Goal: Transaction & Acquisition: Purchase product/service

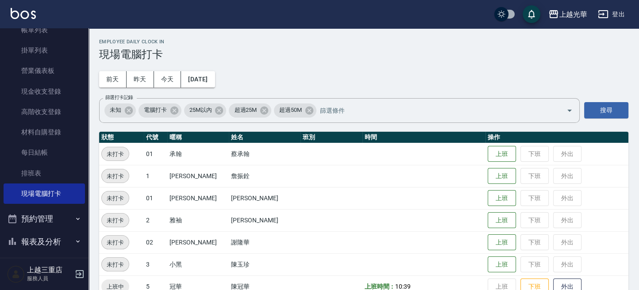
click at [485, 179] on td "上班 下班 外出" at bounding box center [556, 176] width 143 height 22
click at [487, 175] on button "上班" at bounding box center [501, 175] width 28 height 15
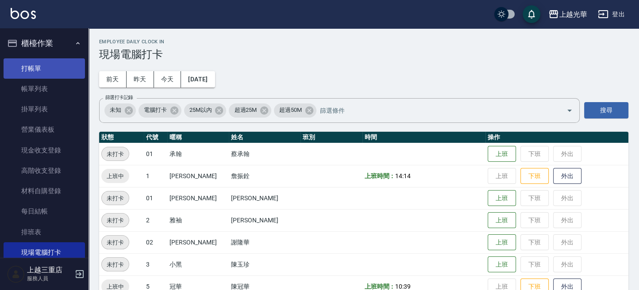
click at [49, 59] on link "打帳單" at bounding box center [44, 68] width 81 height 20
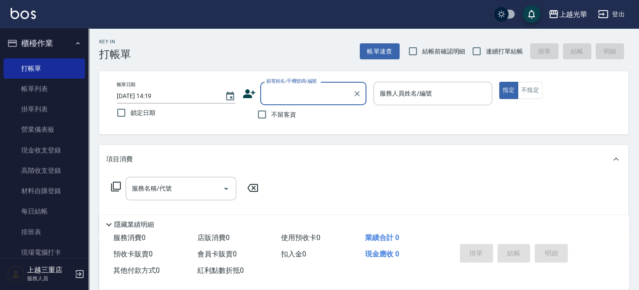
click at [412, 92] on input "服務人員姓名/編號" at bounding box center [432, 93] width 111 height 15
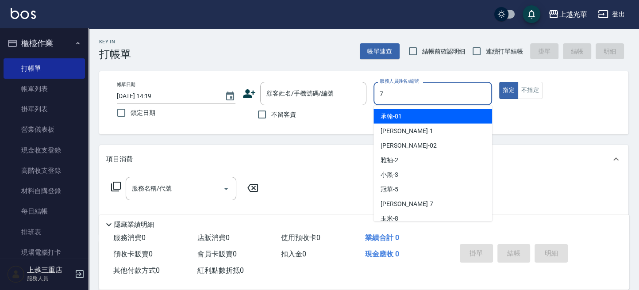
type input "小紫-7"
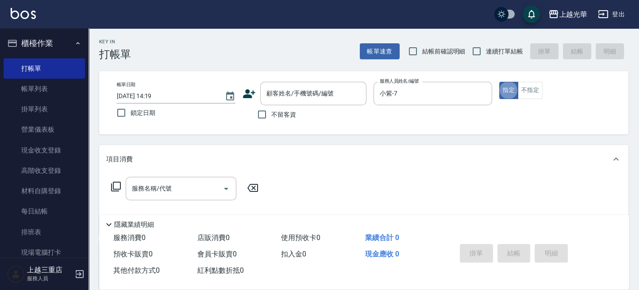
type button "true"
drag, startPoint x: 509, startPoint y: 89, endPoint x: 260, endPoint y: 185, distance: 267.5
click at [509, 89] on button "指定" at bounding box center [508, 90] width 19 height 17
click at [170, 179] on div "服務名稱/代號" at bounding box center [181, 188] width 111 height 23
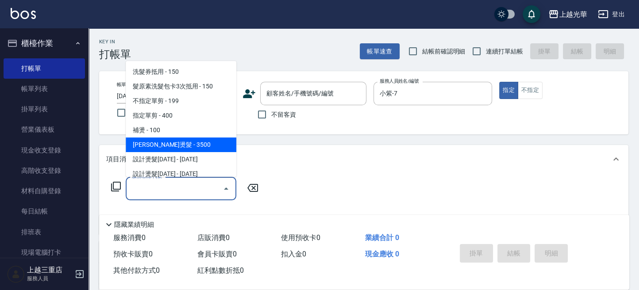
scroll to position [59, 0]
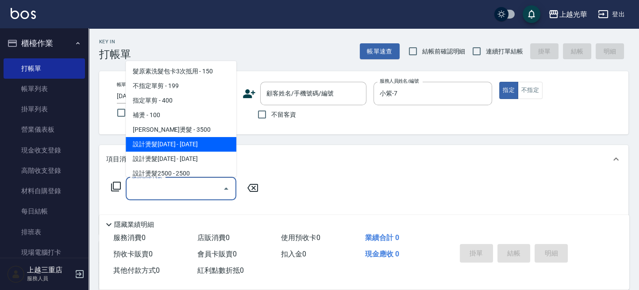
click at [199, 143] on span "設計燙髮[DATE] - [DATE]" at bounding box center [181, 144] width 111 height 15
type input "設計燙髮1500(305)"
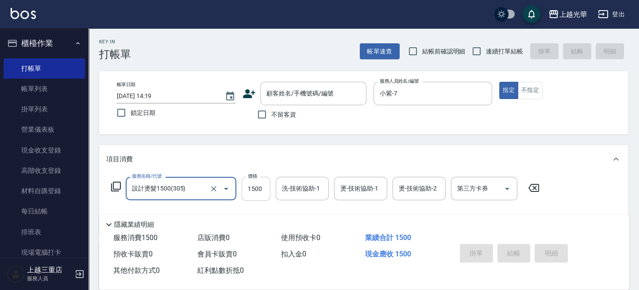
click at [261, 190] on input "1500" at bounding box center [255, 189] width 29 height 24
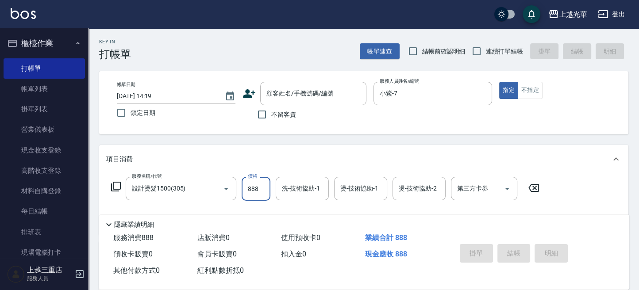
type input "888"
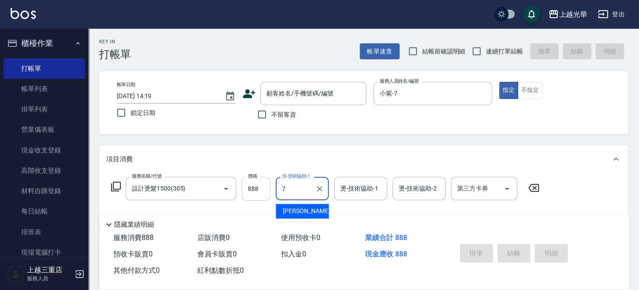
type input "小紫-7"
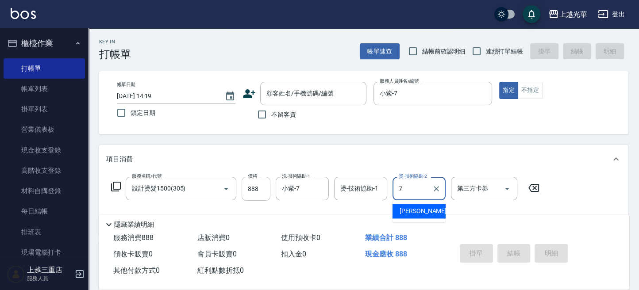
type input "小紫-7"
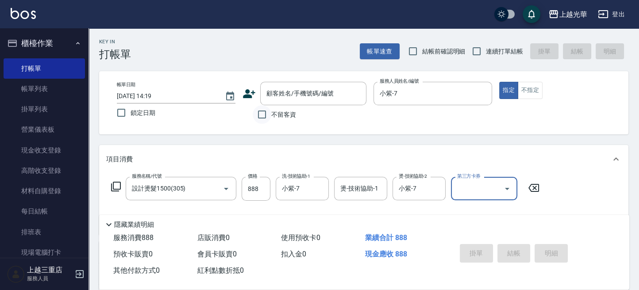
click at [261, 110] on input "不留客資" at bounding box center [262, 114] width 19 height 19
checkbox input "true"
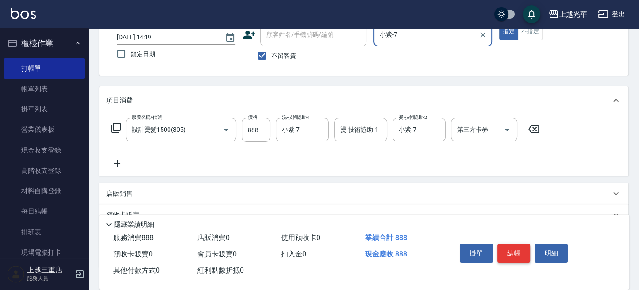
click at [521, 254] on button "結帳" at bounding box center [513, 253] width 33 height 19
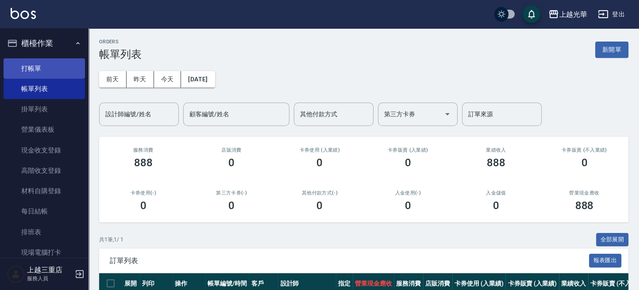
click at [67, 66] on link "打帳單" at bounding box center [44, 68] width 81 height 20
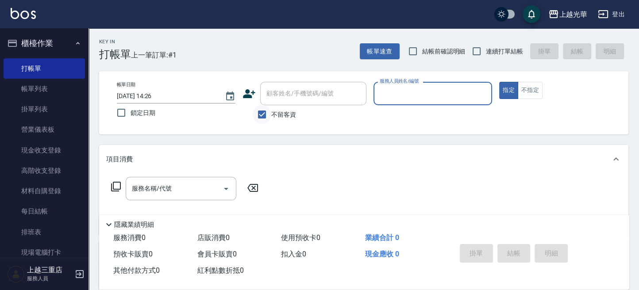
click at [261, 112] on input "不留客資" at bounding box center [262, 114] width 19 height 19
checkbox input "false"
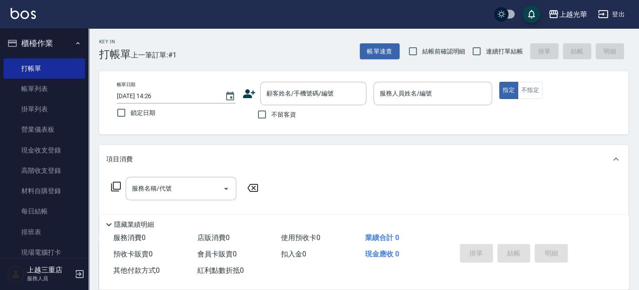
click at [253, 96] on icon at bounding box center [248, 93] width 13 height 13
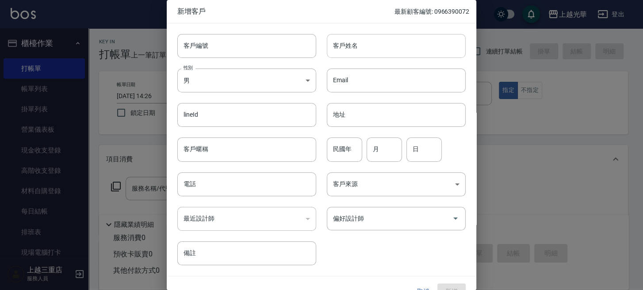
click at [344, 54] on input "客戶姓名" at bounding box center [396, 46] width 139 height 24
type input "[PERSON_NAME]"
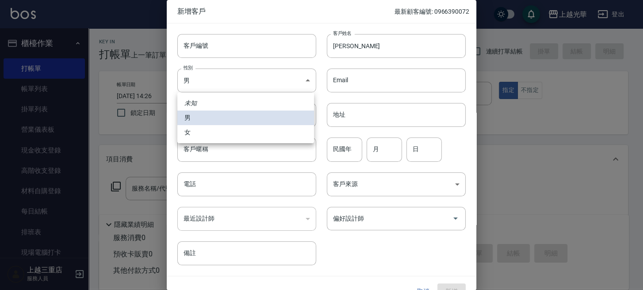
drag, startPoint x: 254, startPoint y: 83, endPoint x: 239, endPoint y: 106, distance: 27.7
click at [250, 86] on body "上越光華 登出 櫃檯作業 打帳單 帳單列表 掛單列表 營業儀表板 現金收支登錄 高階收支登錄 材料自購登錄 每日結帳 排班表 現場電腦打卡 預約管理 預約管理…" at bounding box center [321, 215] width 643 height 431
click at [223, 137] on li "女" at bounding box center [245, 132] width 137 height 15
type input "[DEMOGRAPHIC_DATA]"
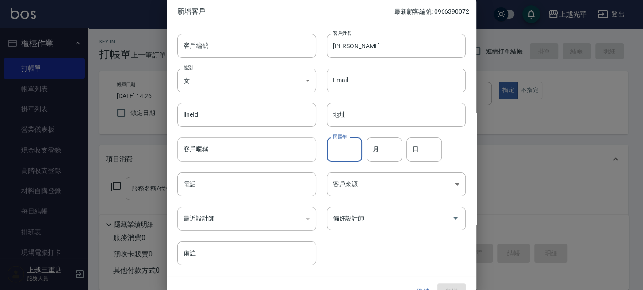
drag, startPoint x: 341, startPoint y: 157, endPoint x: 298, endPoint y: 148, distance: 43.8
click at [340, 156] on input "民國年" at bounding box center [344, 150] width 35 height 24
type input "61"
type input "04"
type input "03"
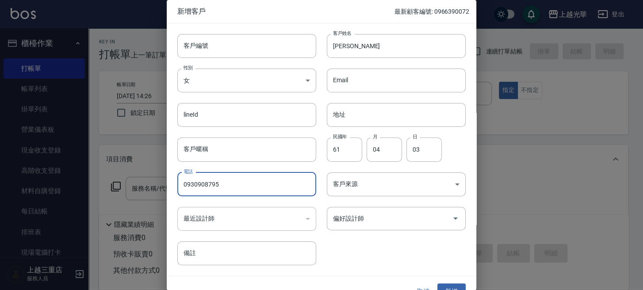
type input "0930908795"
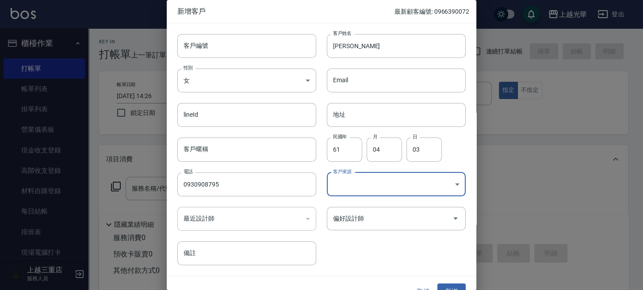
click at [383, 184] on body "上越光華 登出 櫃檯作業 打帳單 帳單列表 掛單列表 營業儀表板 現金收支登錄 高階收支登錄 材料自購登錄 每日結帳 排班表 現場電腦打卡 預約管理 預約管理…" at bounding box center [321, 215] width 643 height 431
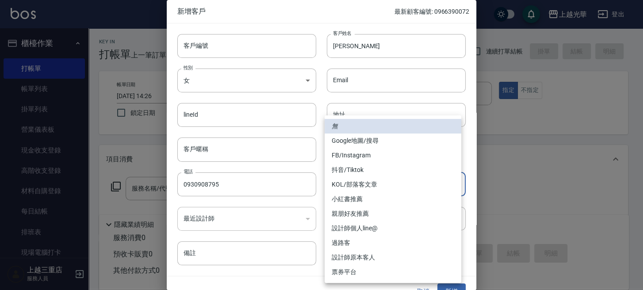
click at [362, 154] on li "FB/Instagram" at bounding box center [393, 155] width 137 height 15
type input "FB/Instagram"
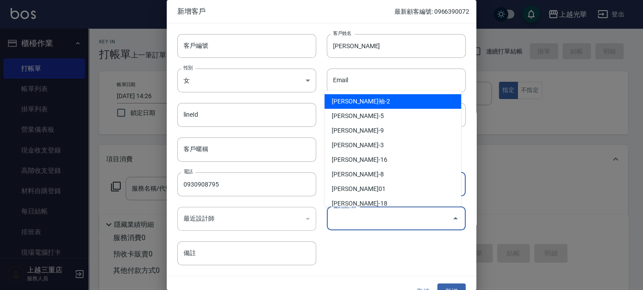
click at [375, 221] on input "偏好設計師" at bounding box center [390, 218] width 118 height 15
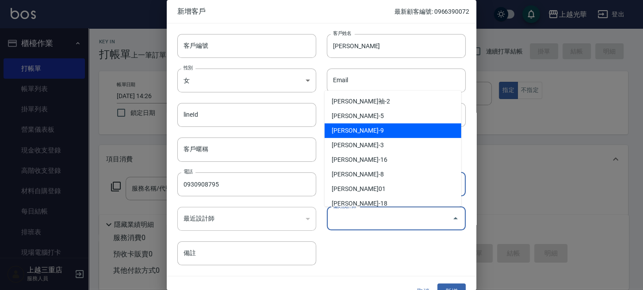
click at [351, 136] on li "[PERSON_NAME]-9" at bounding box center [393, 130] width 137 height 15
type input "施喨齡"
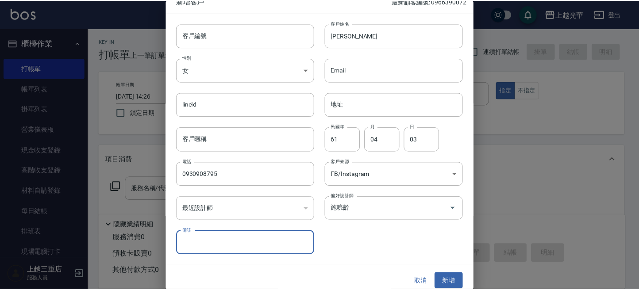
scroll to position [16, 0]
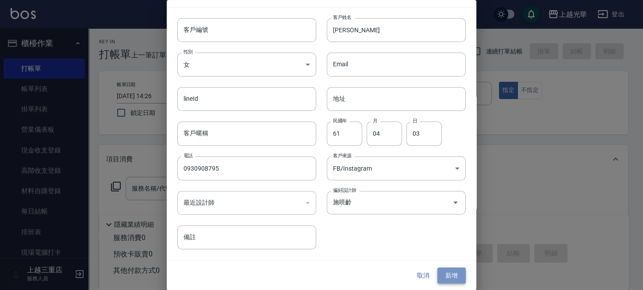
click at [445, 274] on button "新增" at bounding box center [451, 276] width 28 height 16
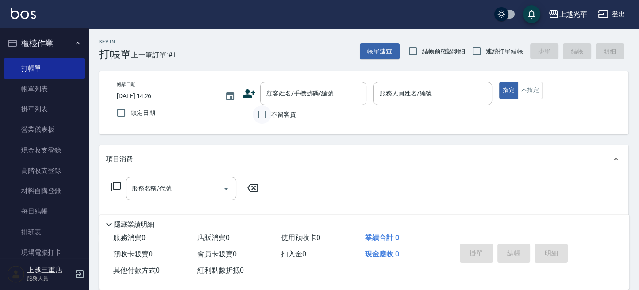
click at [264, 116] on input "不留客資" at bounding box center [262, 114] width 19 height 19
checkbox input "true"
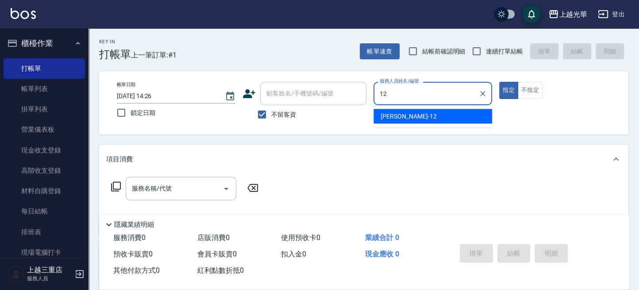
click at [402, 121] on div "[PERSON_NAME] -12" at bounding box center [432, 116] width 119 height 15
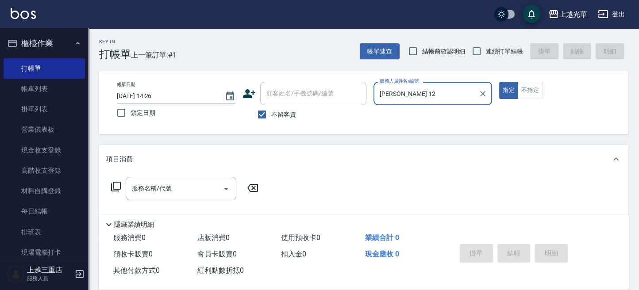
scroll to position [59, 0]
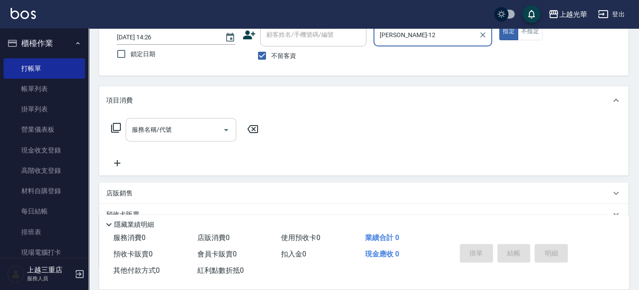
click at [230, 132] on icon "Open" at bounding box center [226, 130] width 11 height 11
type input "[PERSON_NAME]-12"
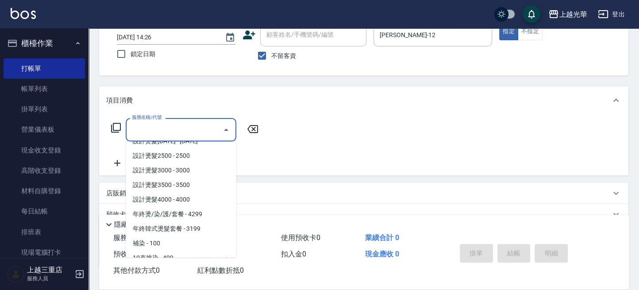
scroll to position [118, 0]
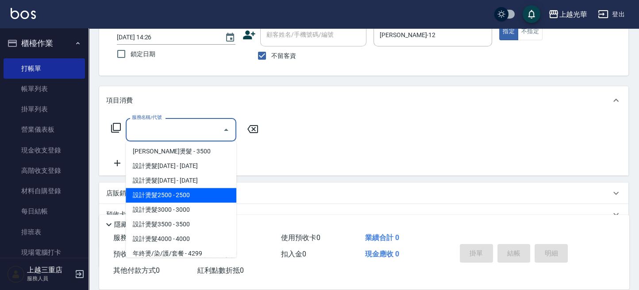
click at [176, 196] on span "設計燙髮2500 - 2500" at bounding box center [181, 195] width 111 height 15
type input "設計燙髮2500(307)"
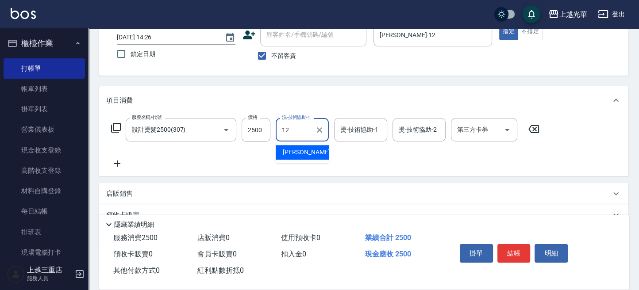
click at [303, 152] on span "[PERSON_NAME] -12" at bounding box center [311, 152] width 56 height 9
type input "[PERSON_NAME]-12"
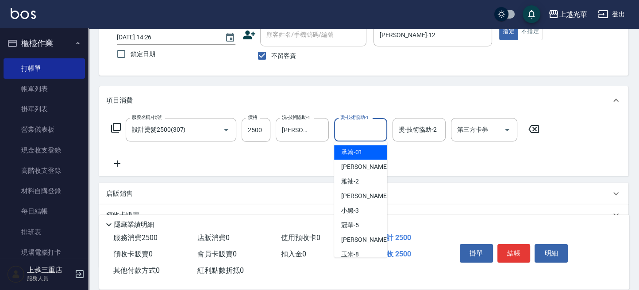
click at [347, 129] on input "燙-技術協助-1" at bounding box center [360, 129] width 45 height 15
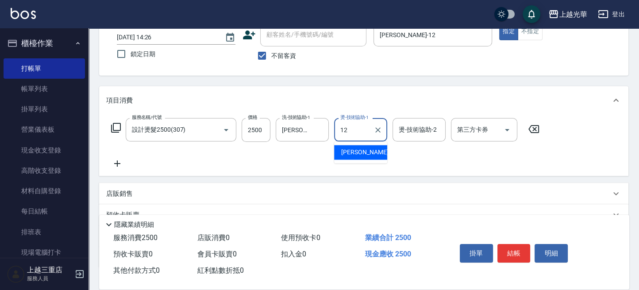
click at [365, 152] on div "[PERSON_NAME] -12" at bounding box center [360, 152] width 53 height 15
type input "[PERSON_NAME]-12"
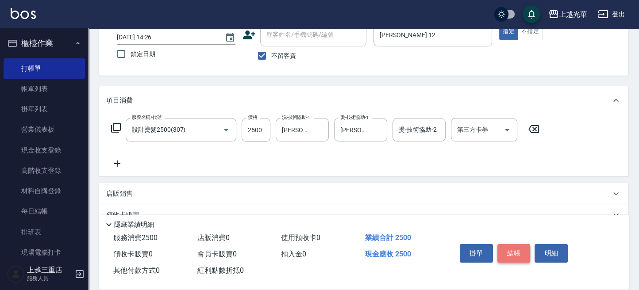
click at [513, 248] on button "結帳" at bounding box center [513, 253] width 33 height 19
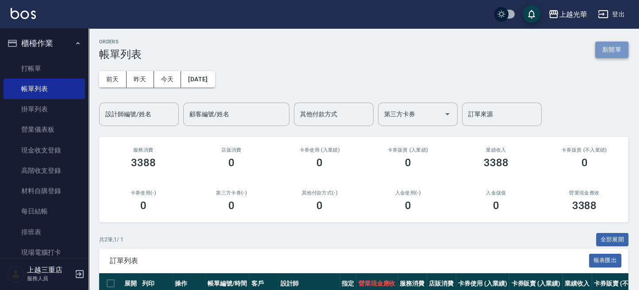
click at [613, 56] on button "新開單" at bounding box center [611, 50] width 33 height 16
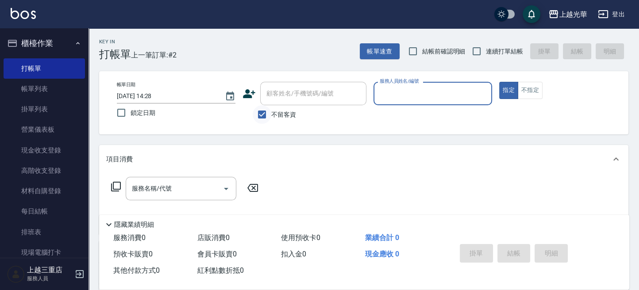
drag, startPoint x: 261, startPoint y: 122, endPoint x: 260, endPoint y: 111, distance: 11.5
click at [260, 116] on input "不留客資" at bounding box center [262, 114] width 19 height 19
checkbox input "false"
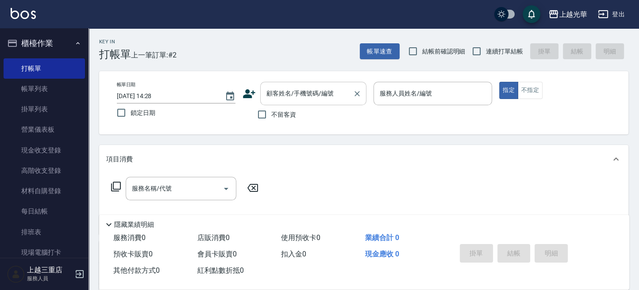
drag, startPoint x: 274, startPoint y: 90, endPoint x: 269, endPoint y: 92, distance: 5.9
click at [271, 92] on input "顧客姓名/手機號碼/編號" at bounding box center [306, 93] width 85 height 15
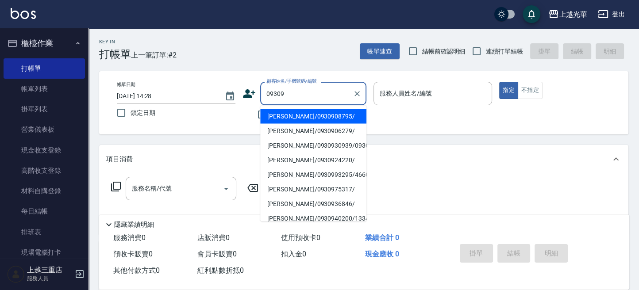
click at [313, 115] on li "[PERSON_NAME]/0930908795/" at bounding box center [313, 116] width 106 height 15
type input "[PERSON_NAME]/0930908795/"
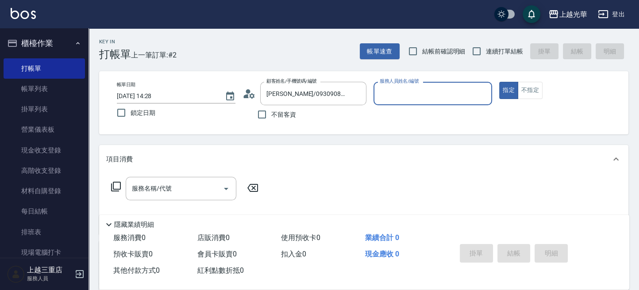
type input "喨喨-9"
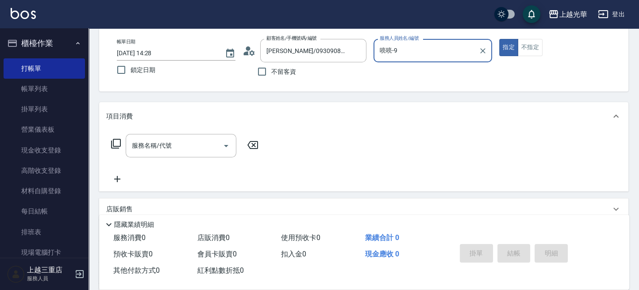
scroll to position [59, 0]
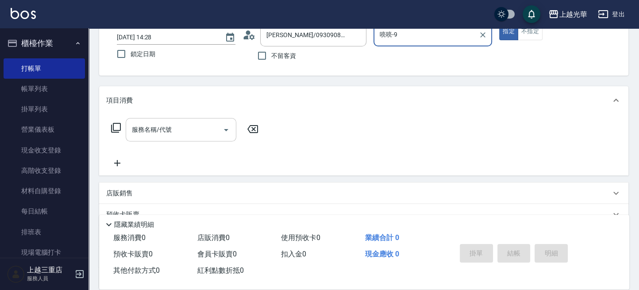
drag, startPoint x: 186, startPoint y: 131, endPoint x: 187, endPoint y: 122, distance: 9.4
click at [187, 125] on input "服務名稱/代號" at bounding box center [174, 129] width 89 height 15
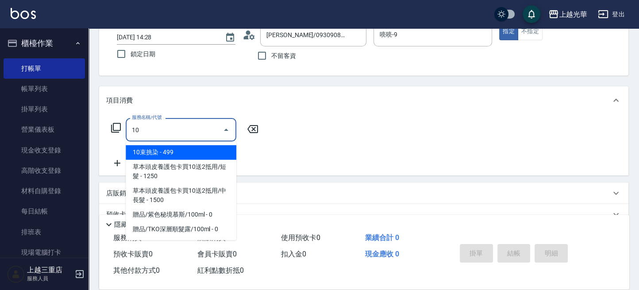
type input "1"
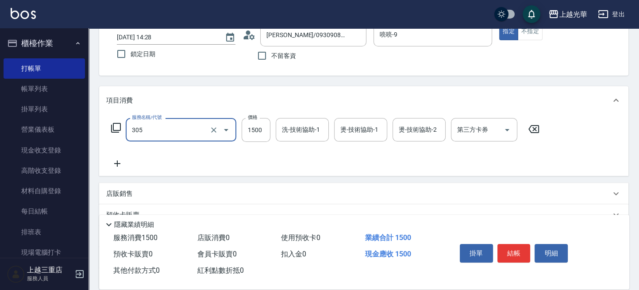
type input "設計燙髮1500(305)"
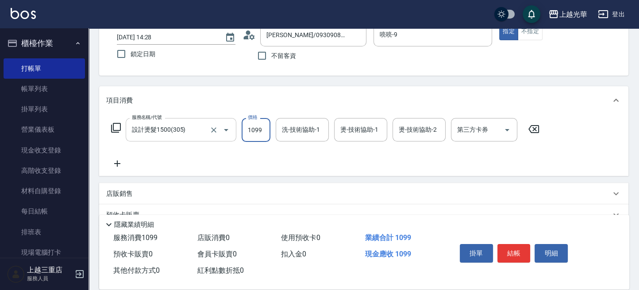
type input "1099"
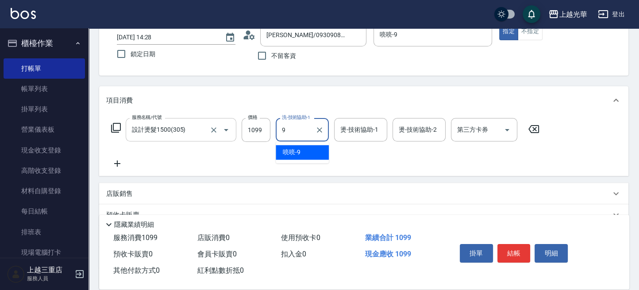
type input "喨喨-9"
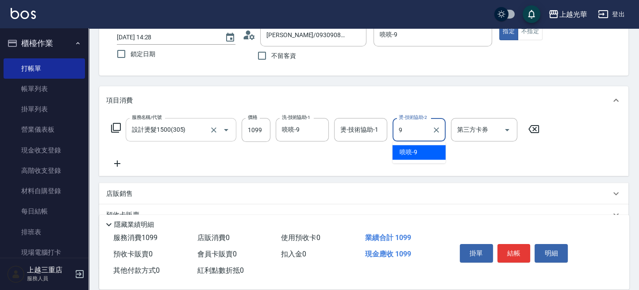
type input "喨喨-9"
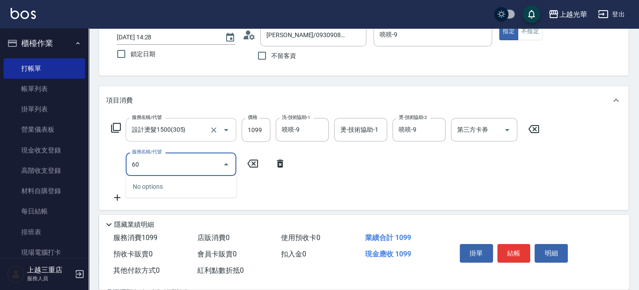
type input "6"
type input "瞬間護髮(501)"
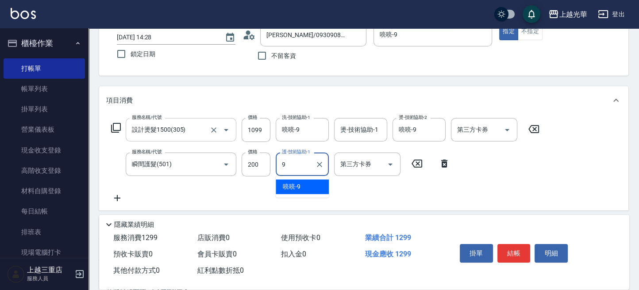
type input "喨喨-9"
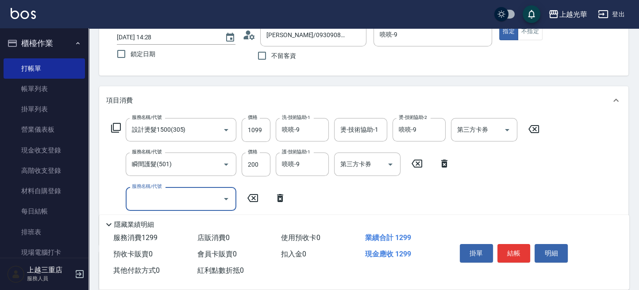
click at [511, 248] on button "結帳" at bounding box center [513, 253] width 33 height 19
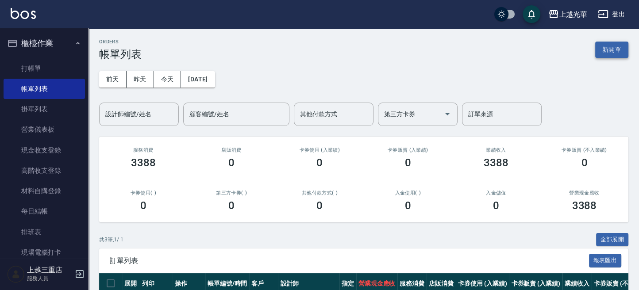
click at [602, 53] on button "新開單" at bounding box center [611, 50] width 33 height 16
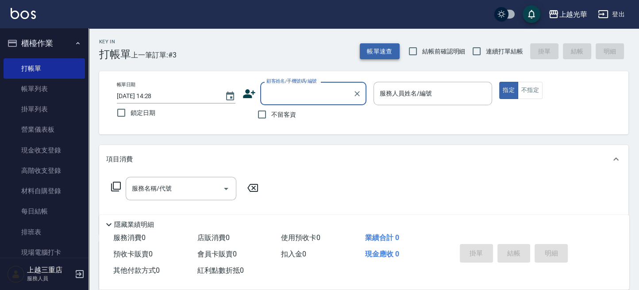
click at [383, 59] on div "帳單速查 結帳前確認明細 連續打單結帳 掛單 結帳 明細" at bounding box center [494, 51] width 268 height 19
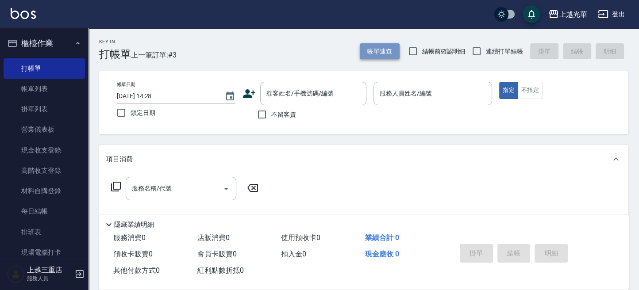
click at [379, 53] on button "帳單速查" at bounding box center [380, 51] width 40 height 16
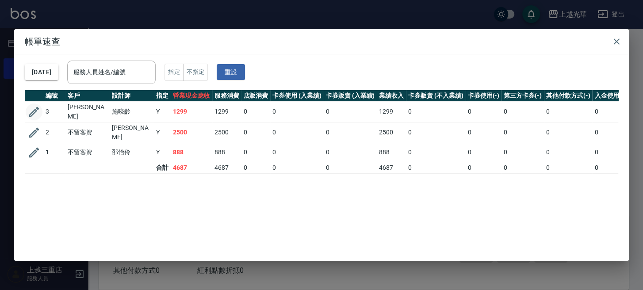
click at [36, 108] on icon "button" at bounding box center [34, 112] width 10 height 10
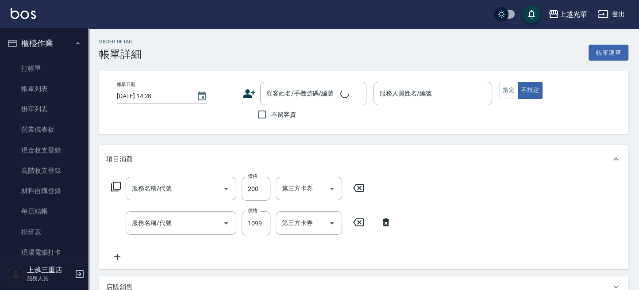
type input "喨喨-9"
type input "瞬間護髮(501)"
type input "設計燙髮1500(305)"
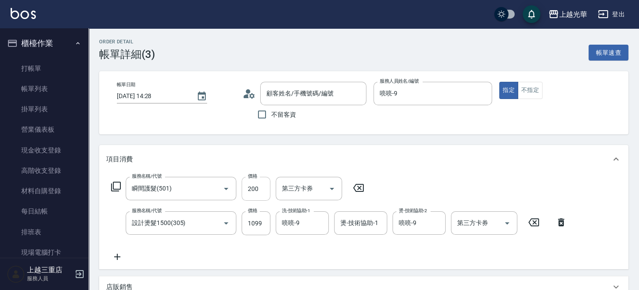
type input "[PERSON_NAME]/0930908795/"
type input "1100"
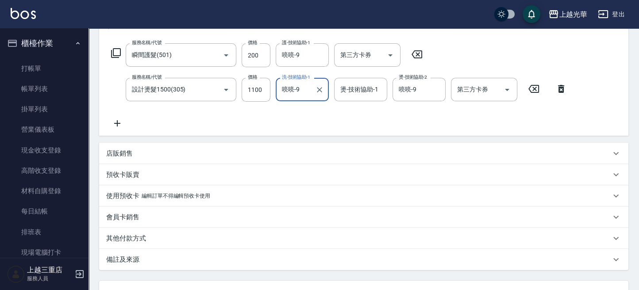
scroll to position [208, 0]
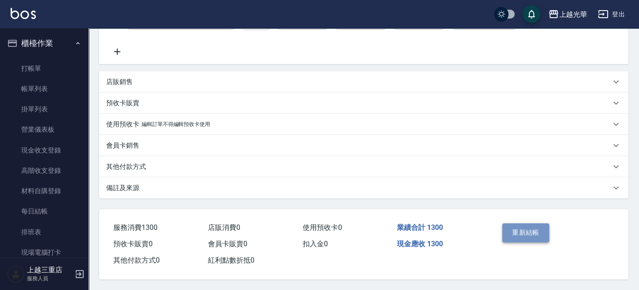
click at [528, 237] on button "重新結帳" at bounding box center [525, 232] width 47 height 19
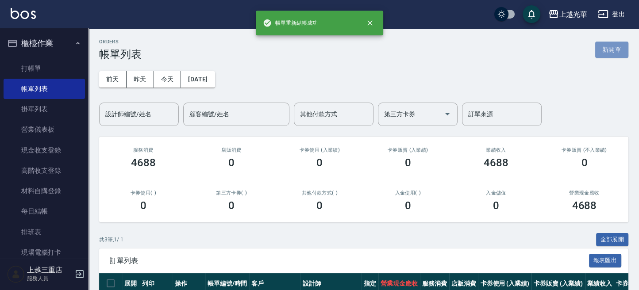
drag, startPoint x: 621, startPoint y: 52, endPoint x: 576, endPoint y: 54, distance: 45.2
click at [620, 52] on button "新開單" at bounding box center [611, 50] width 33 height 16
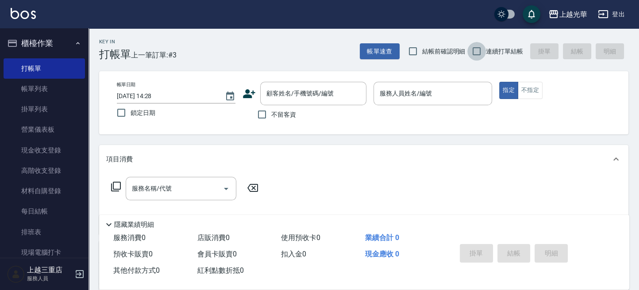
drag, startPoint x: 483, startPoint y: 54, endPoint x: 400, endPoint y: 53, distance: 83.2
click at [471, 54] on input "連續打單結帳" at bounding box center [476, 51] width 19 height 19
checkbox input "true"
click at [268, 94] on input "顧客姓名/手機號碼/編號" at bounding box center [306, 93] width 85 height 15
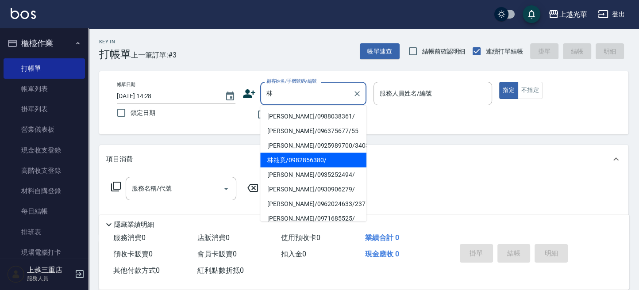
click at [300, 156] on li "林筱意/0982856380/" at bounding box center [313, 160] width 106 height 15
type input "林筱意/0982856380/"
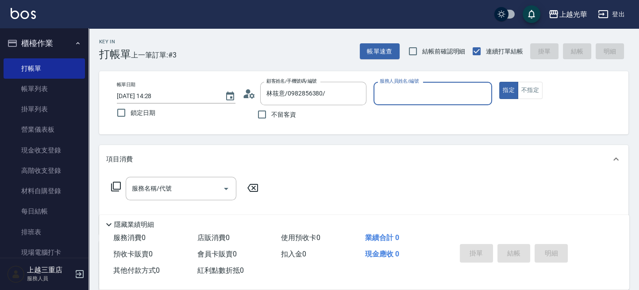
type input "喨喨-9"
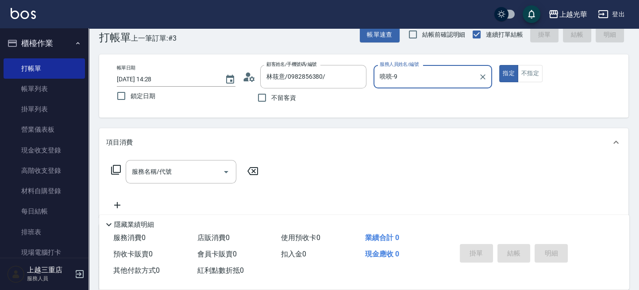
scroll to position [59, 0]
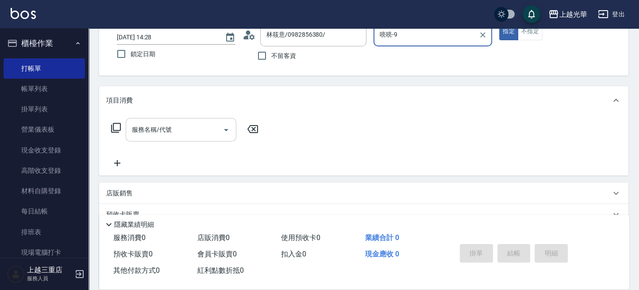
click at [178, 120] on div "服務名稱/代號" at bounding box center [181, 129] width 111 height 23
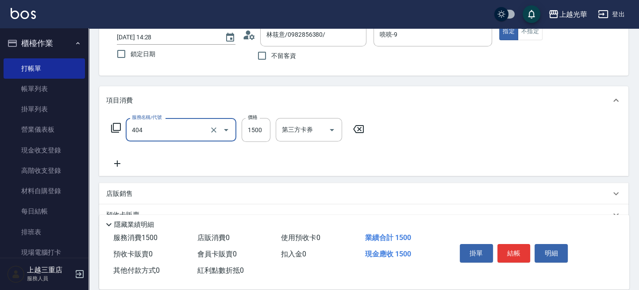
type input "設計染髮(404)"
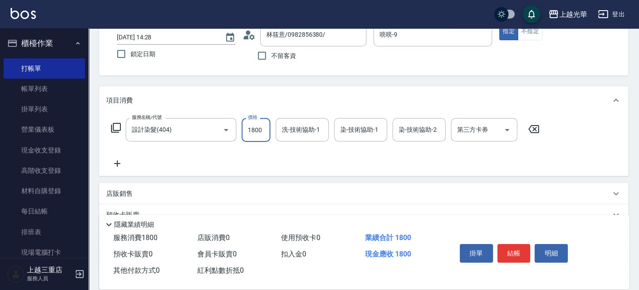
type input "1800"
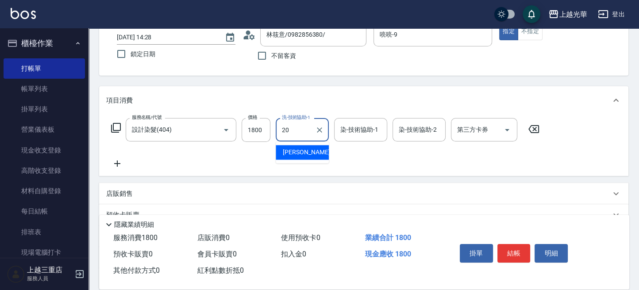
type input "[PERSON_NAME]-20"
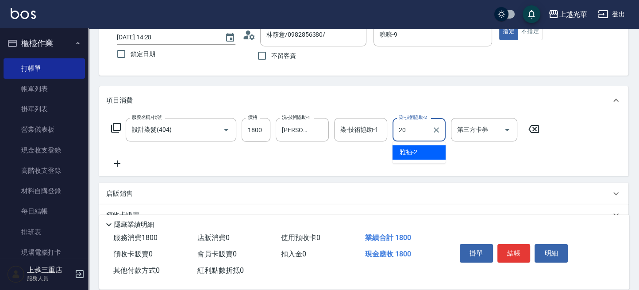
type input "[PERSON_NAME]-20"
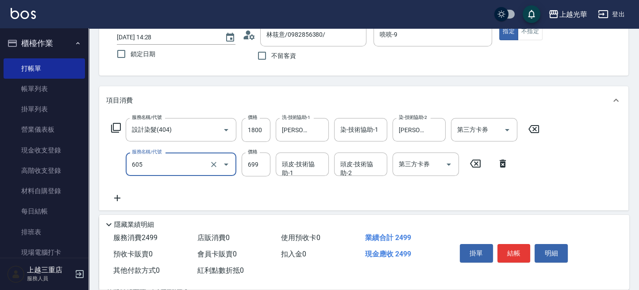
type input "[PERSON_NAME]頭皮冰鎮舒活洗髮(605)"
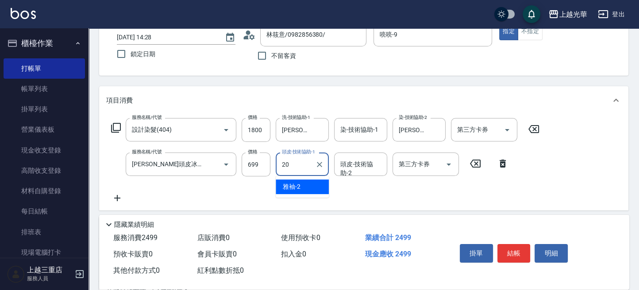
type input "[PERSON_NAME]-20"
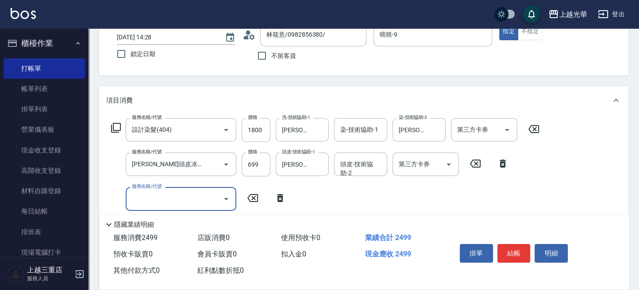
scroll to position [0, 0]
type input "瞬間護髮(501)"
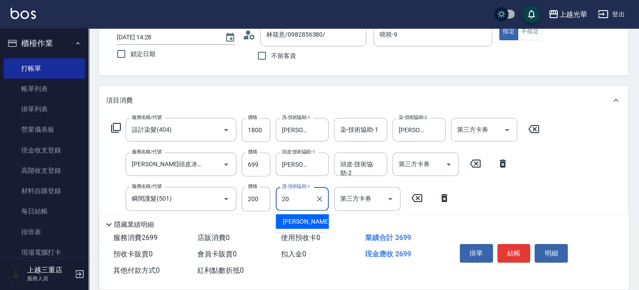
type input "[PERSON_NAME]-20"
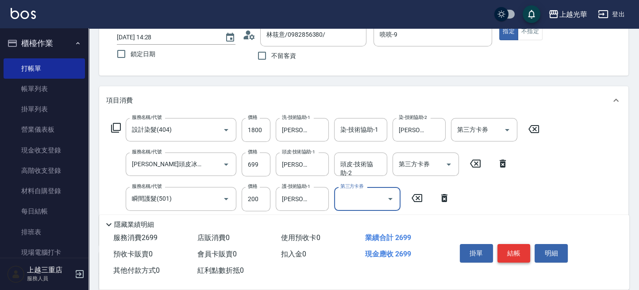
click at [516, 249] on button "結帳" at bounding box center [513, 253] width 33 height 19
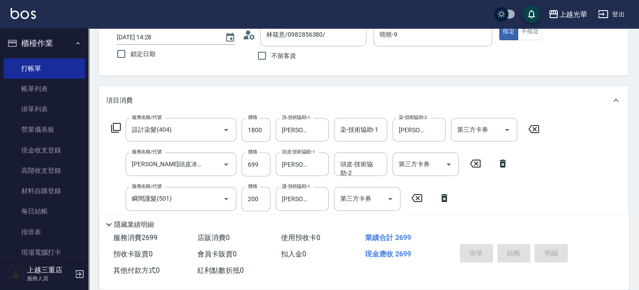
type input "[DATE] 14:29"
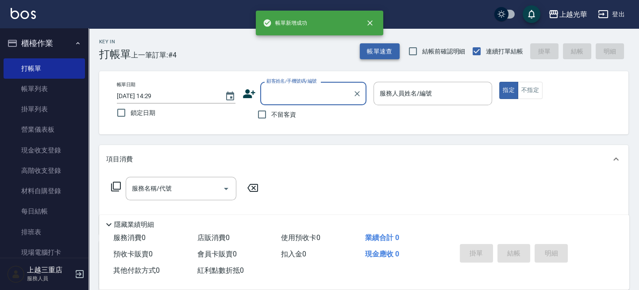
click at [373, 45] on button "帳單速查" at bounding box center [380, 51] width 40 height 16
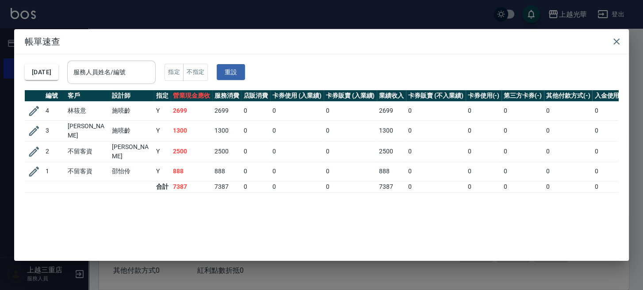
click at [105, 73] on input "服務人員姓名/編號" at bounding box center [111, 72] width 80 height 15
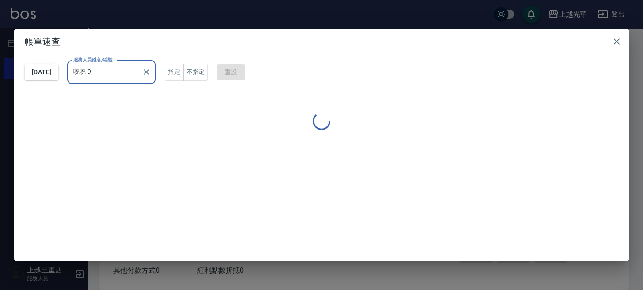
type input "喨喨-9"
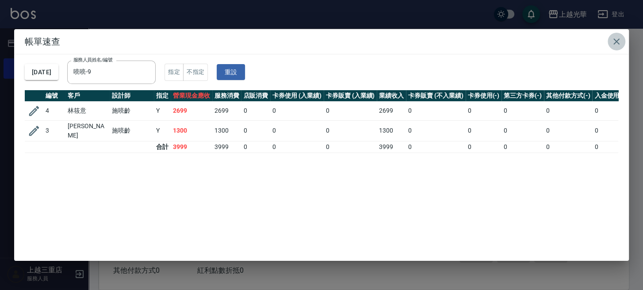
click at [609, 40] on button "button" at bounding box center [617, 42] width 18 height 18
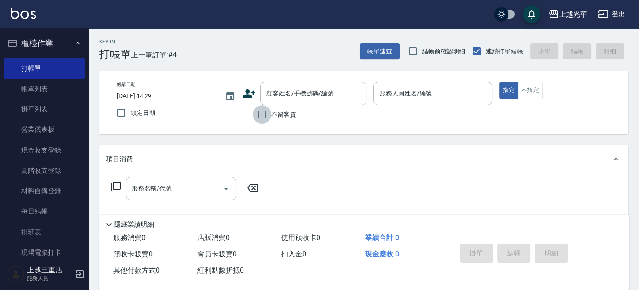
click at [270, 114] on input "不留客資" at bounding box center [262, 114] width 19 height 19
checkbox input "true"
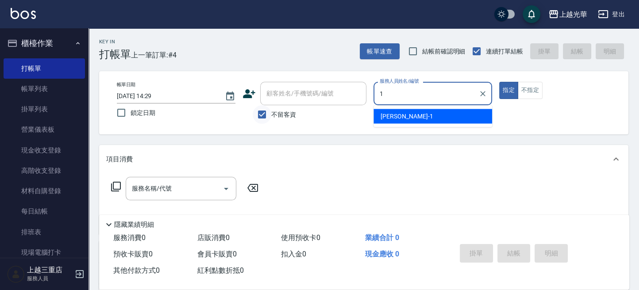
type input "1"
type button "true"
type input "小詹-1"
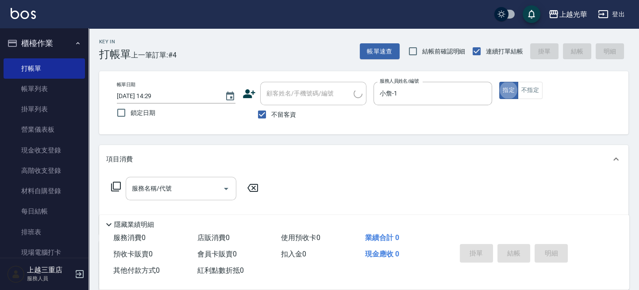
click at [164, 193] on input "服務名稱/代號" at bounding box center [174, 188] width 89 height 15
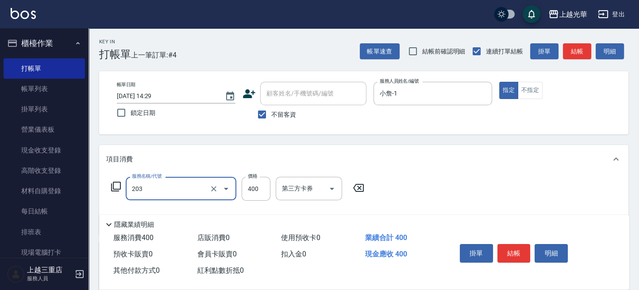
type input "指定單剪(203)"
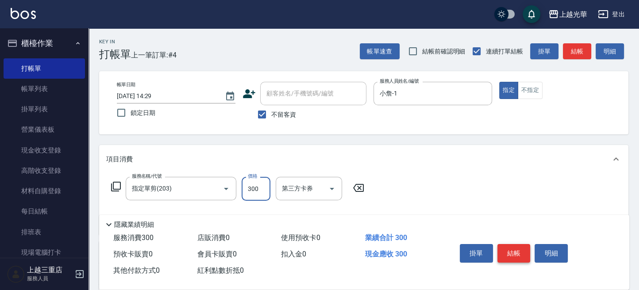
type input "300"
click at [509, 249] on button "結帳" at bounding box center [513, 253] width 33 height 19
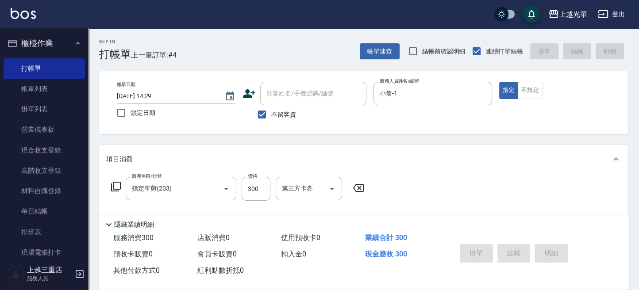
type input "[DATE] 14:32"
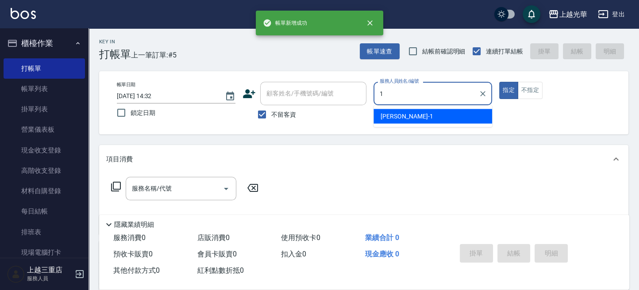
type input "小詹-1"
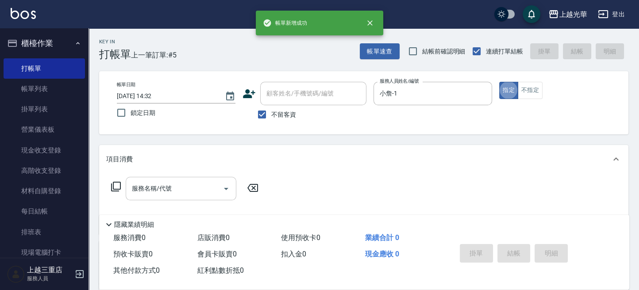
click at [188, 195] on input "服務名稱/代號" at bounding box center [174, 188] width 89 height 15
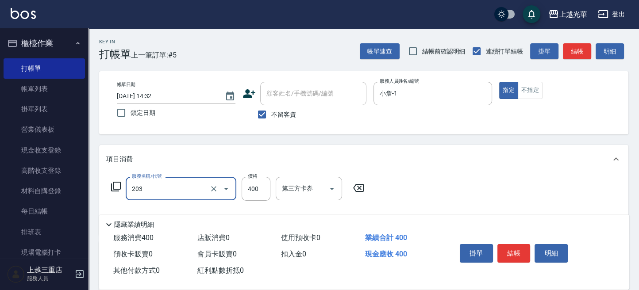
type input "指定單剪(203)"
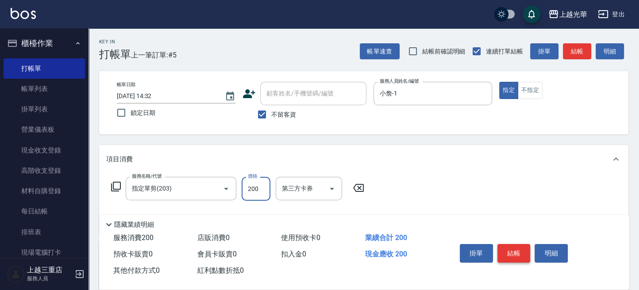
type input "200"
click at [510, 253] on button "結帳" at bounding box center [513, 253] width 33 height 19
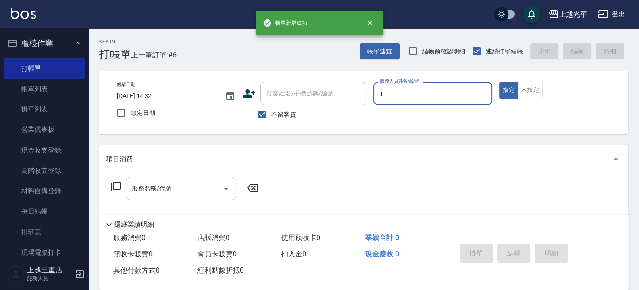
type input "小詹-1"
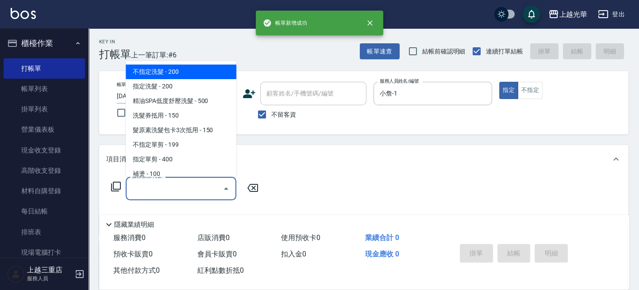
click at [181, 194] on input "服務名稱/代號" at bounding box center [174, 188] width 89 height 15
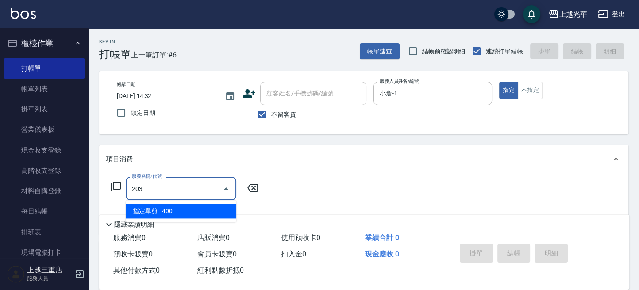
type input "指定單剪(203)"
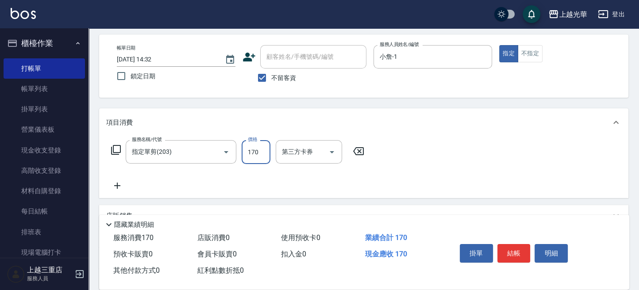
scroll to position [59, 0]
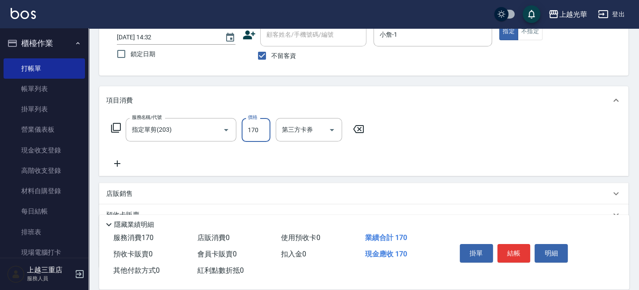
type input "170"
click at [126, 164] on icon at bounding box center [117, 163] width 22 height 11
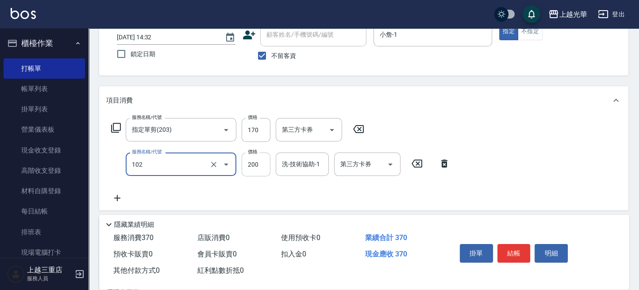
type input "指定洗髮(102)"
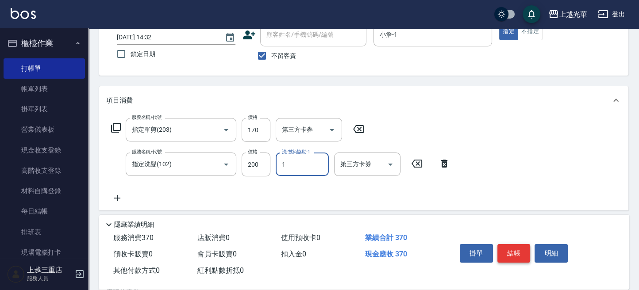
type input "小詹-1"
click at [520, 247] on button "結帳" at bounding box center [513, 253] width 33 height 19
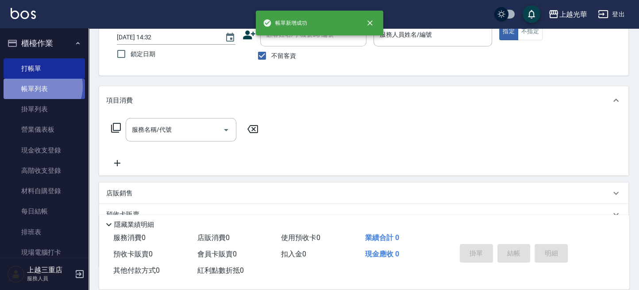
click at [40, 87] on link "帳單列表" at bounding box center [44, 89] width 81 height 20
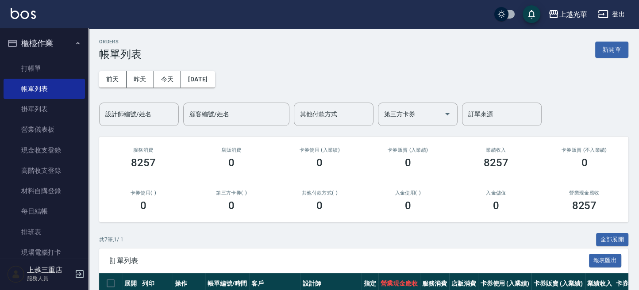
click at [145, 130] on div "ORDERS 帳單列表 新開單 [DATE] [DATE] [DATE] [DATE] 設計師編號/姓名 設計師編號/姓名 顧客編號/姓名 顧客編號/姓名 其…" at bounding box center [363, 252] width 550 height 449
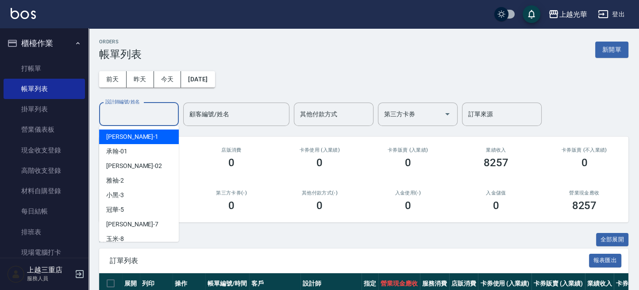
click at [140, 120] on input "設計師編號/姓名" at bounding box center [139, 114] width 72 height 15
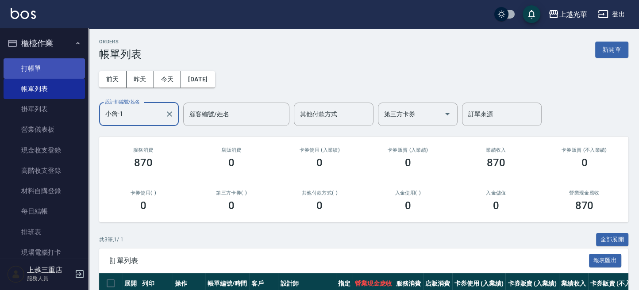
type input "小詹-1"
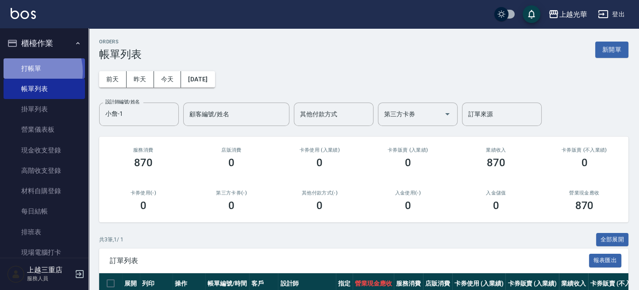
click at [31, 71] on link "打帳單" at bounding box center [44, 68] width 81 height 20
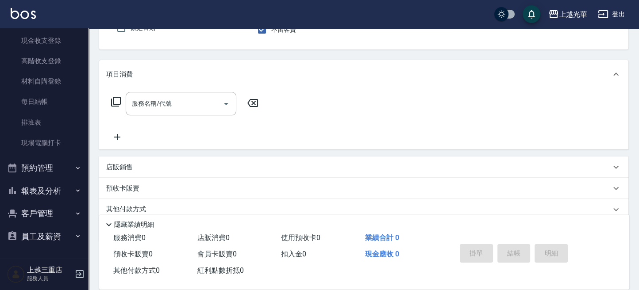
scroll to position [118, 0]
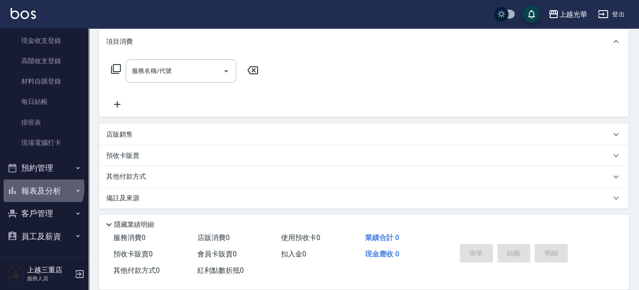
click at [41, 188] on button "報表及分析" at bounding box center [44, 191] width 81 height 23
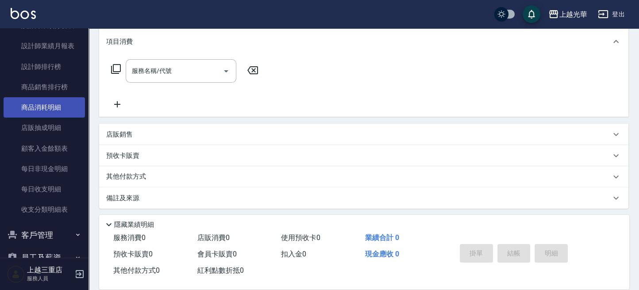
scroll to position [405, 0]
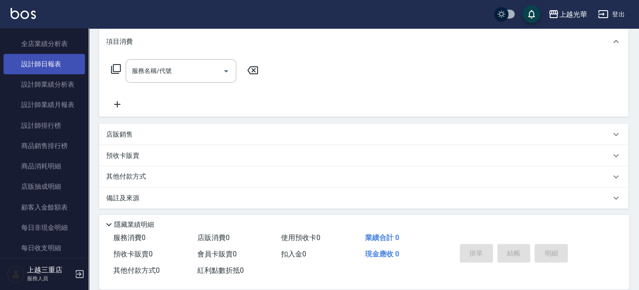
click at [55, 67] on link "設計師日報表" at bounding box center [44, 64] width 81 height 20
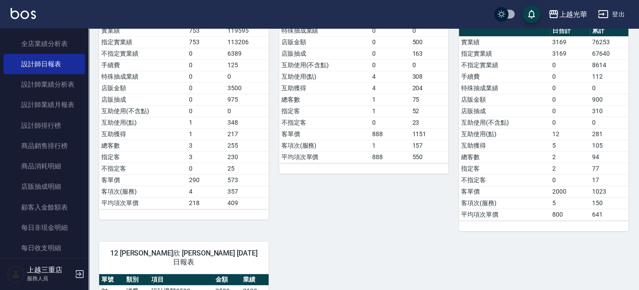
scroll to position [295, 0]
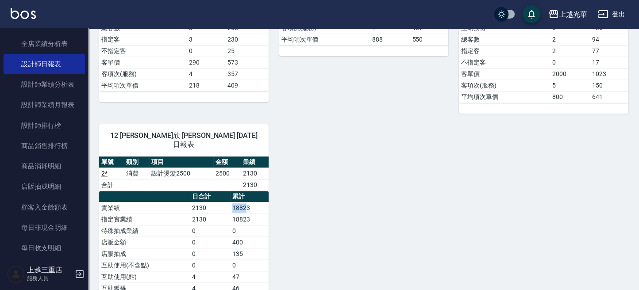
drag, startPoint x: 231, startPoint y: 198, endPoint x: 275, endPoint y: 199, distance: 43.8
click at [261, 202] on td "18823" at bounding box center [249, 207] width 38 height 11
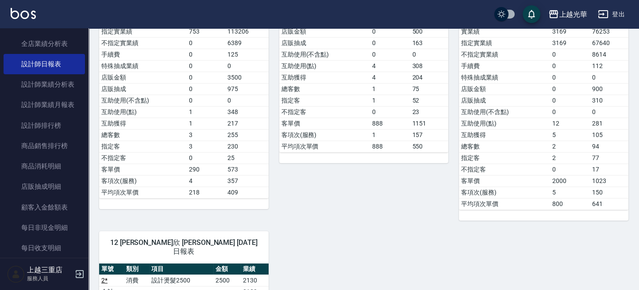
scroll to position [118, 0]
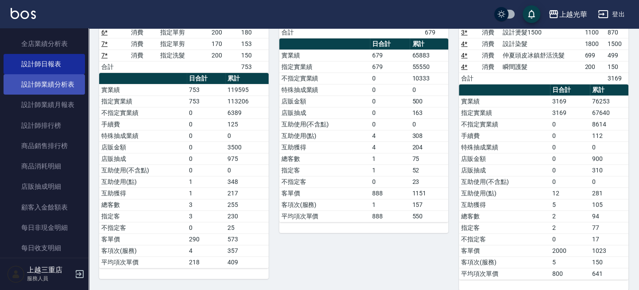
click at [46, 77] on link "設計師業績分析表" at bounding box center [44, 84] width 81 height 20
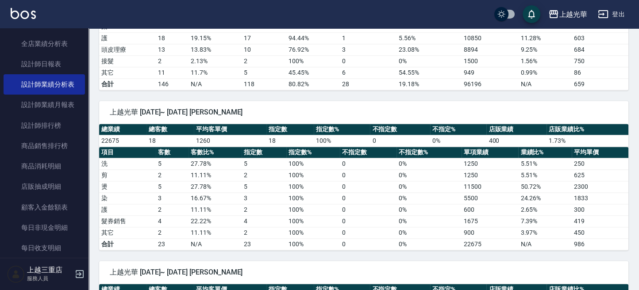
scroll to position [1238, 0]
